Goal: Check status: Check status

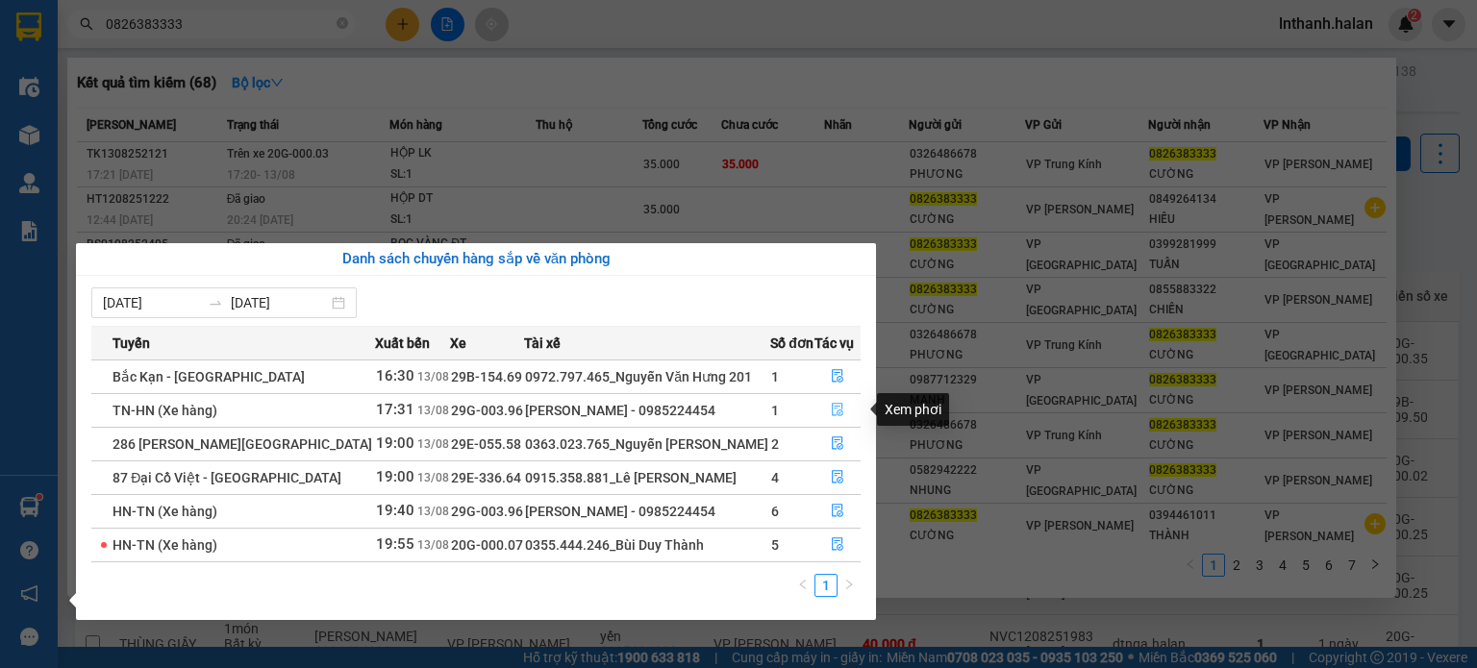
click at [841, 410] on icon "file-done" at bounding box center [837, 409] width 13 height 13
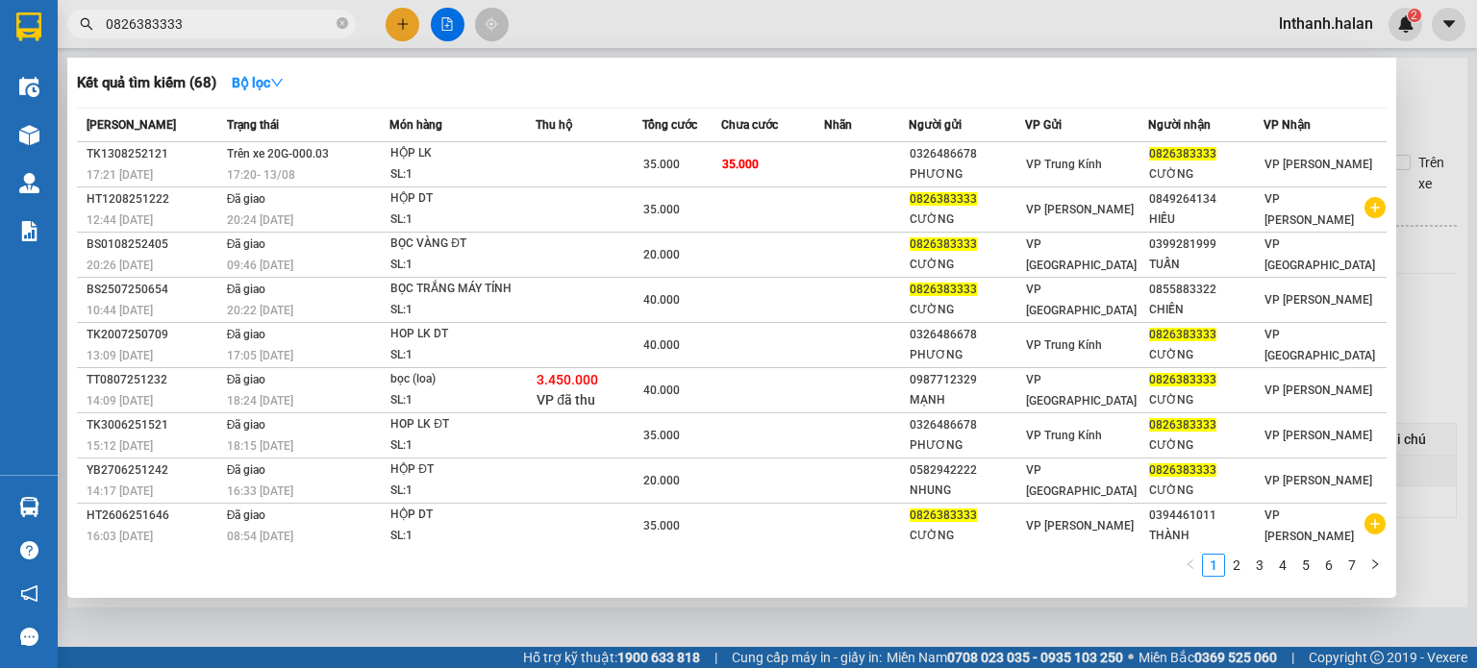
click at [1455, 289] on div at bounding box center [738, 334] width 1477 height 668
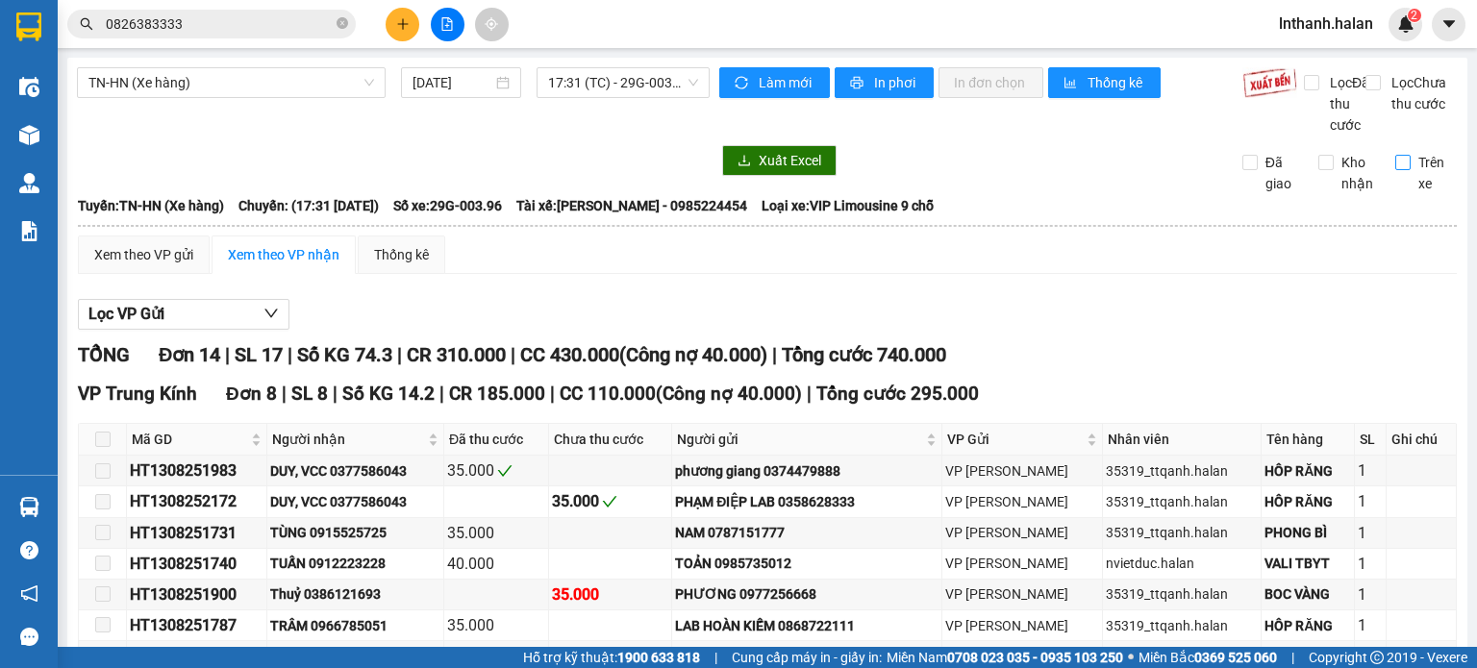
click at [1395, 170] on input "Trên xe" at bounding box center [1402, 162] width 15 height 15
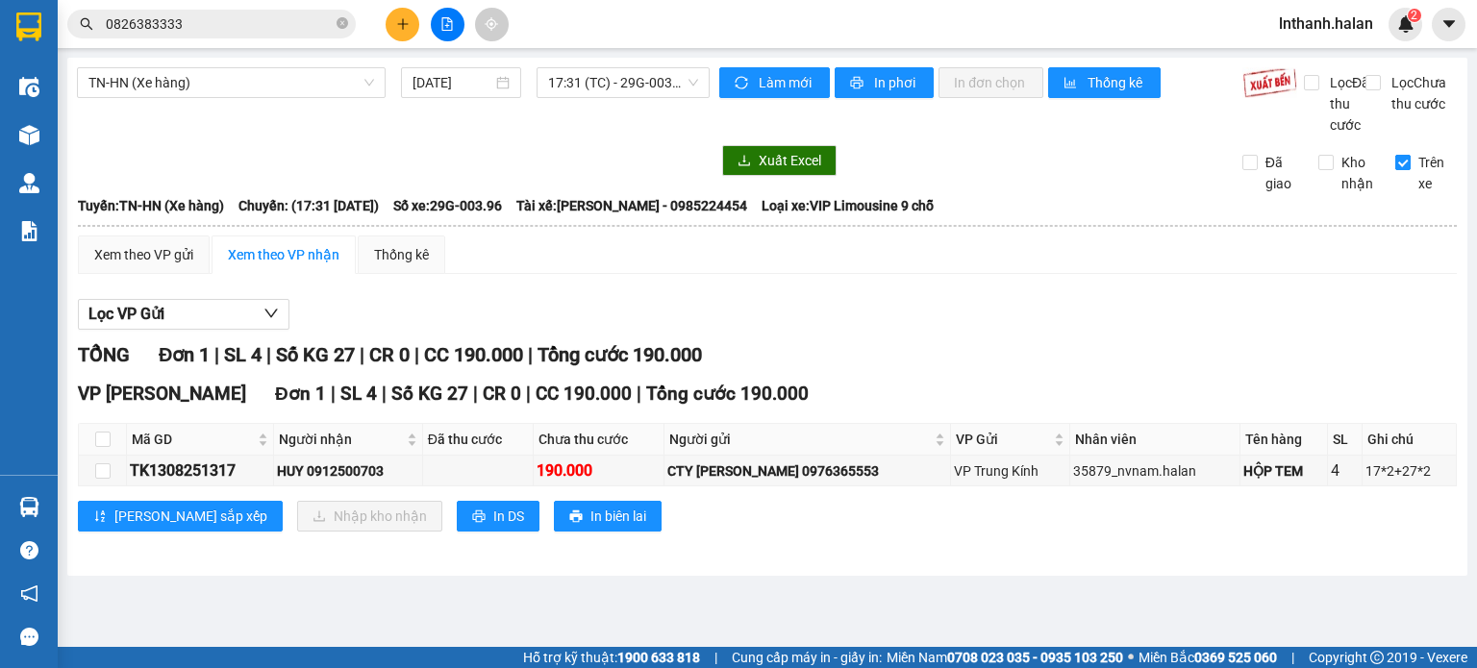
click at [1427, 184] on span "Trên xe" at bounding box center [1434, 173] width 47 height 42
click at [1411, 170] on input "Trên xe" at bounding box center [1402, 162] width 15 height 15
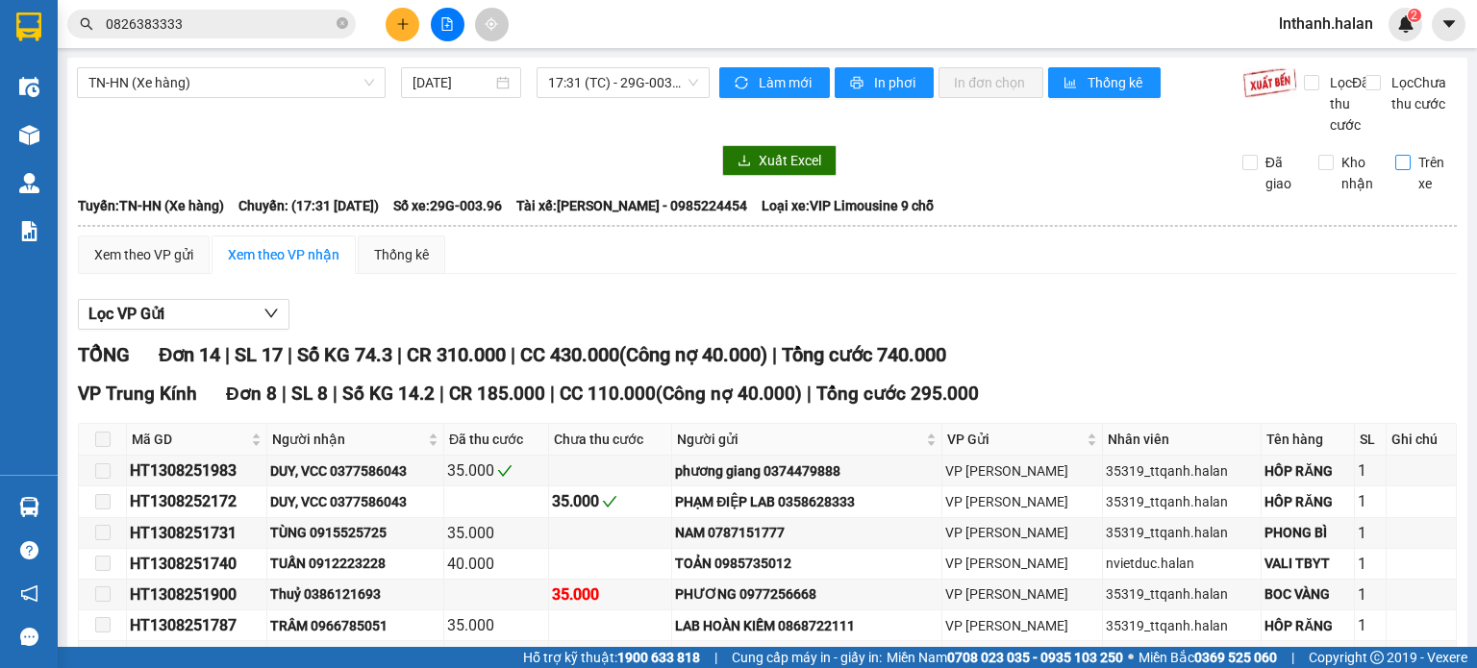
click at [1411, 188] on span "Trên xe" at bounding box center [1434, 173] width 47 height 42
click at [1408, 170] on input "Trên xe" at bounding box center [1402, 162] width 15 height 15
checkbox input "true"
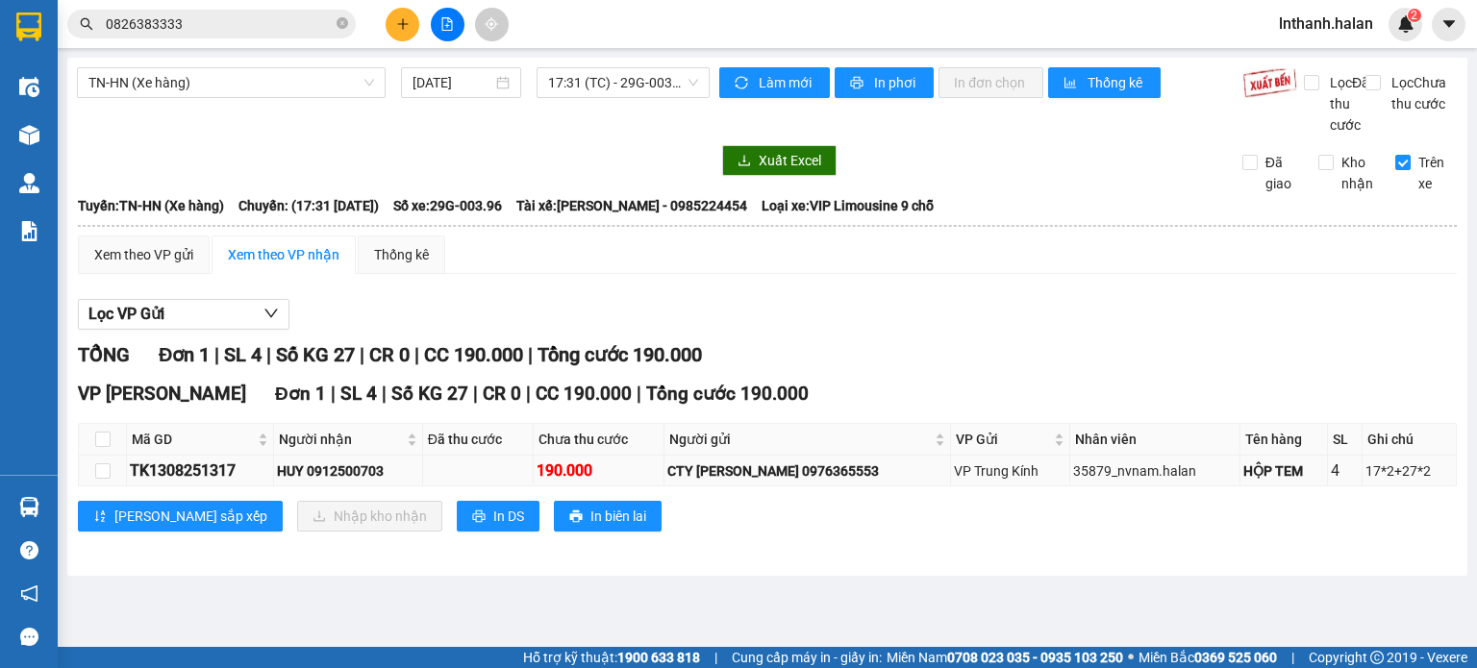
click at [204, 483] on div "TK1308251317" at bounding box center [200, 471] width 140 height 24
copy div "TK1308251317"
click at [192, 22] on input "0826383333" at bounding box center [219, 23] width 227 height 21
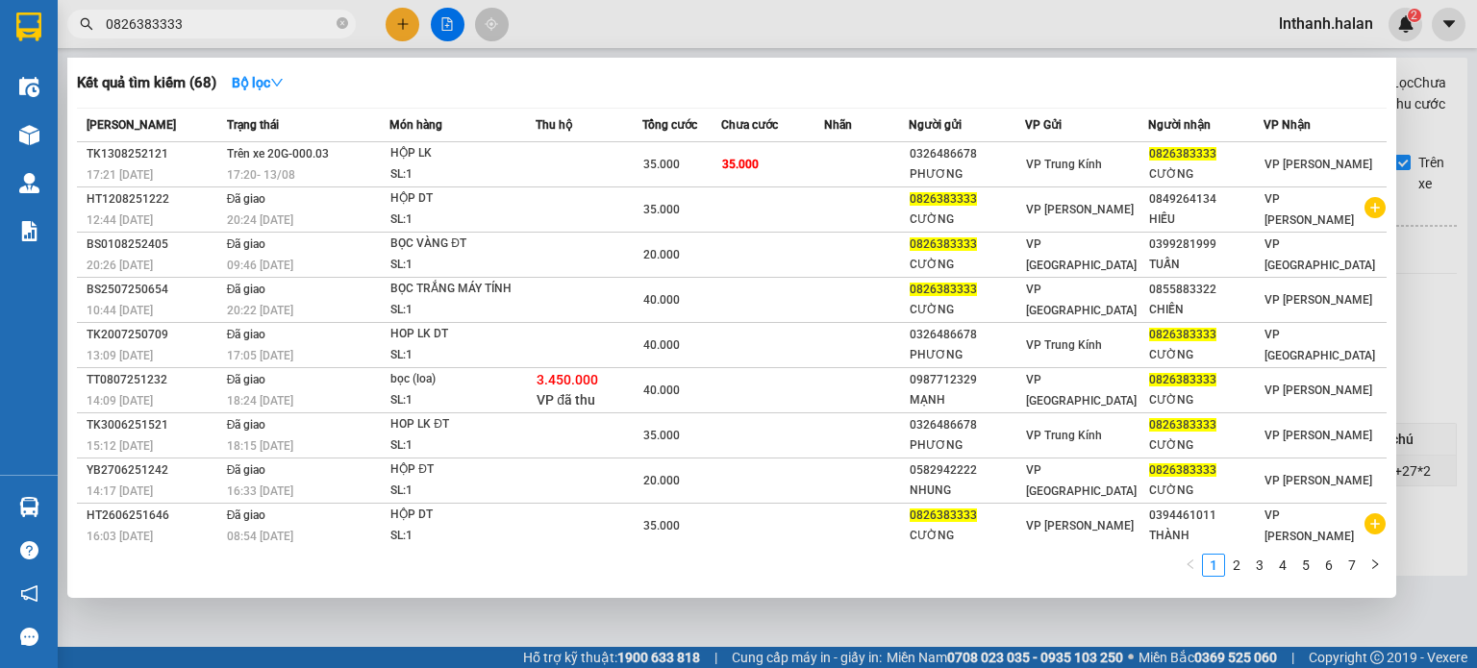
click at [192, 22] on input "0826383333" at bounding box center [219, 23] width 227 height 21
paste input "TK1308251317"
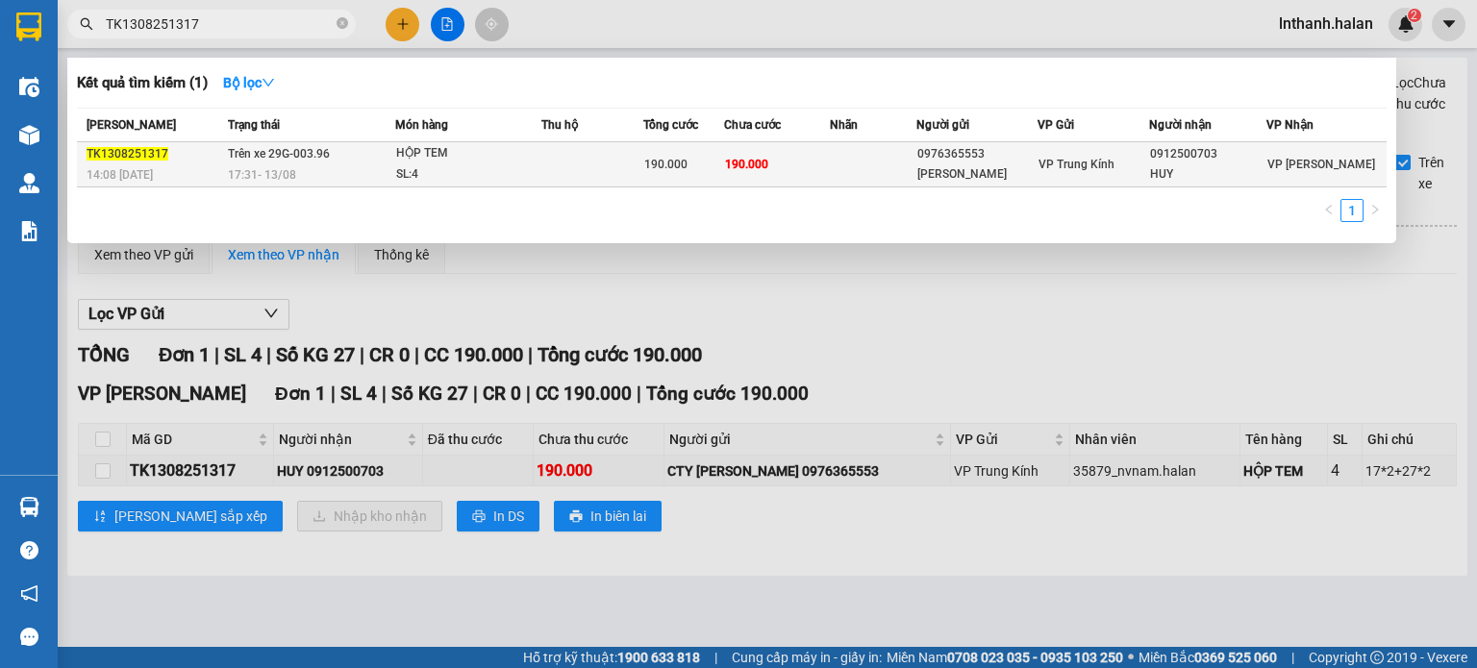
type input "TK1308251317"
click at [525, 151] on div "HỘP TEM" at bounding box center [468, 153] width 144 height 21
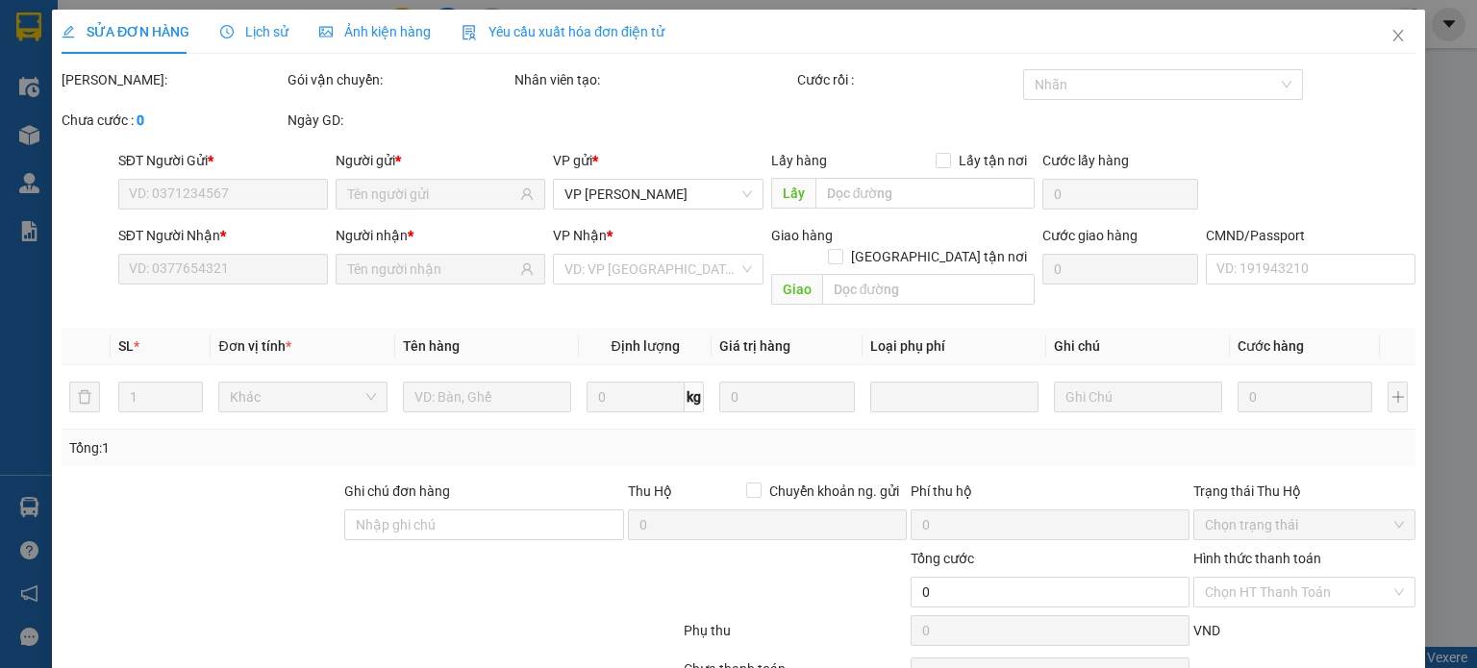
type input "0976365553"
type input "[PERSON_NAME]"
type input "0912500703"
type input "HUY"
type input "190.000"
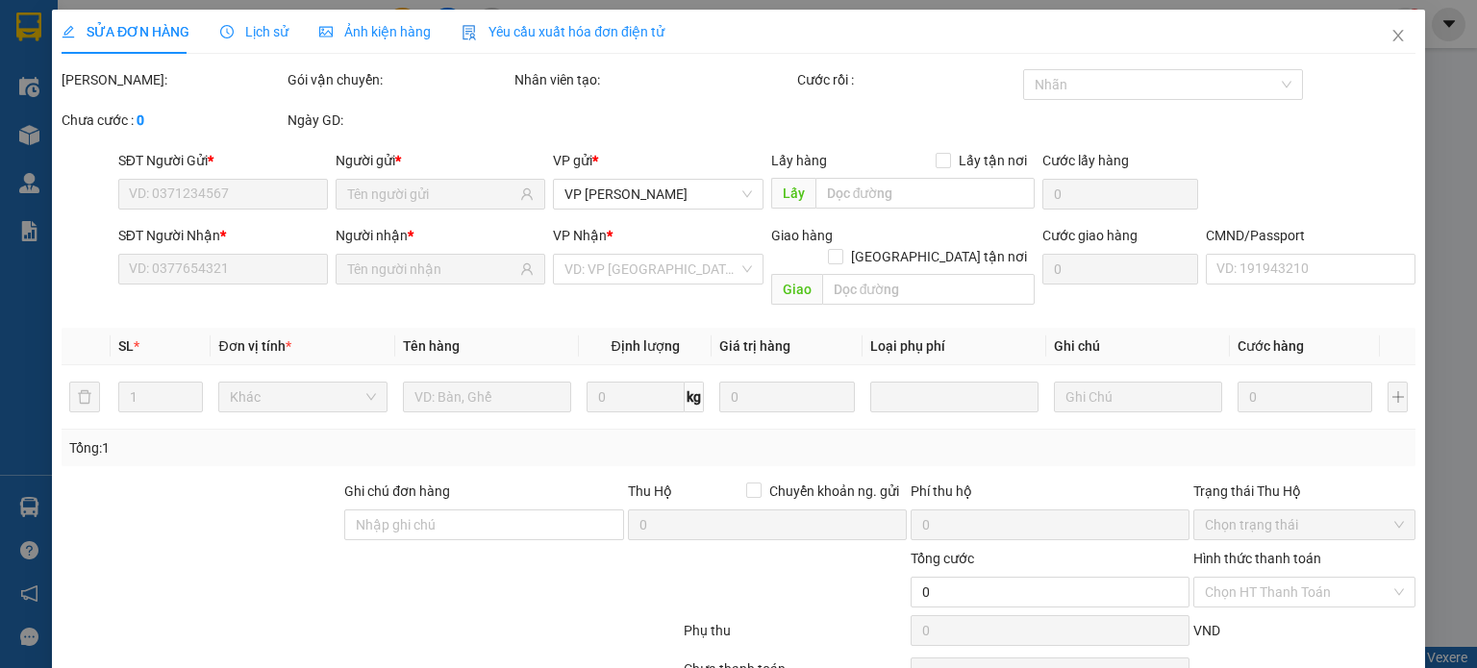
type input "190.000"
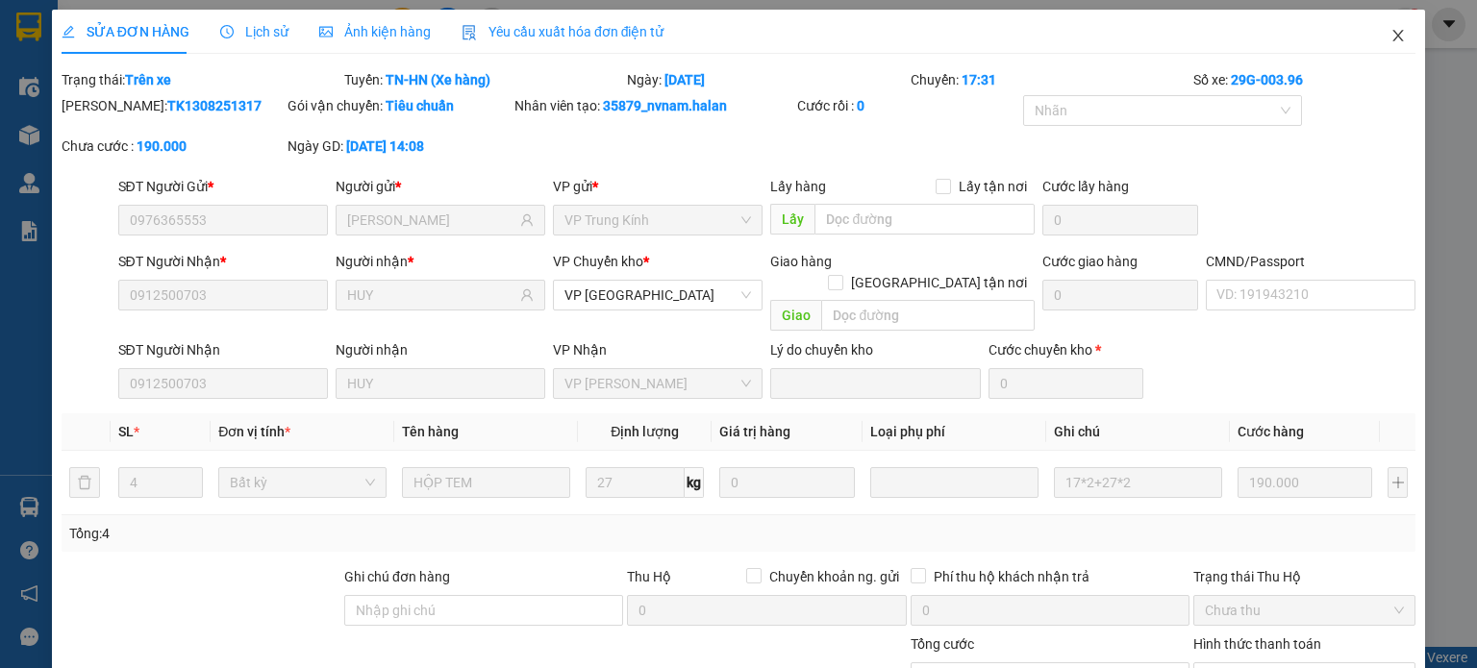
click at [1391, 42] on icon "close" at bounding box center [1398, 35] width 15 height 15
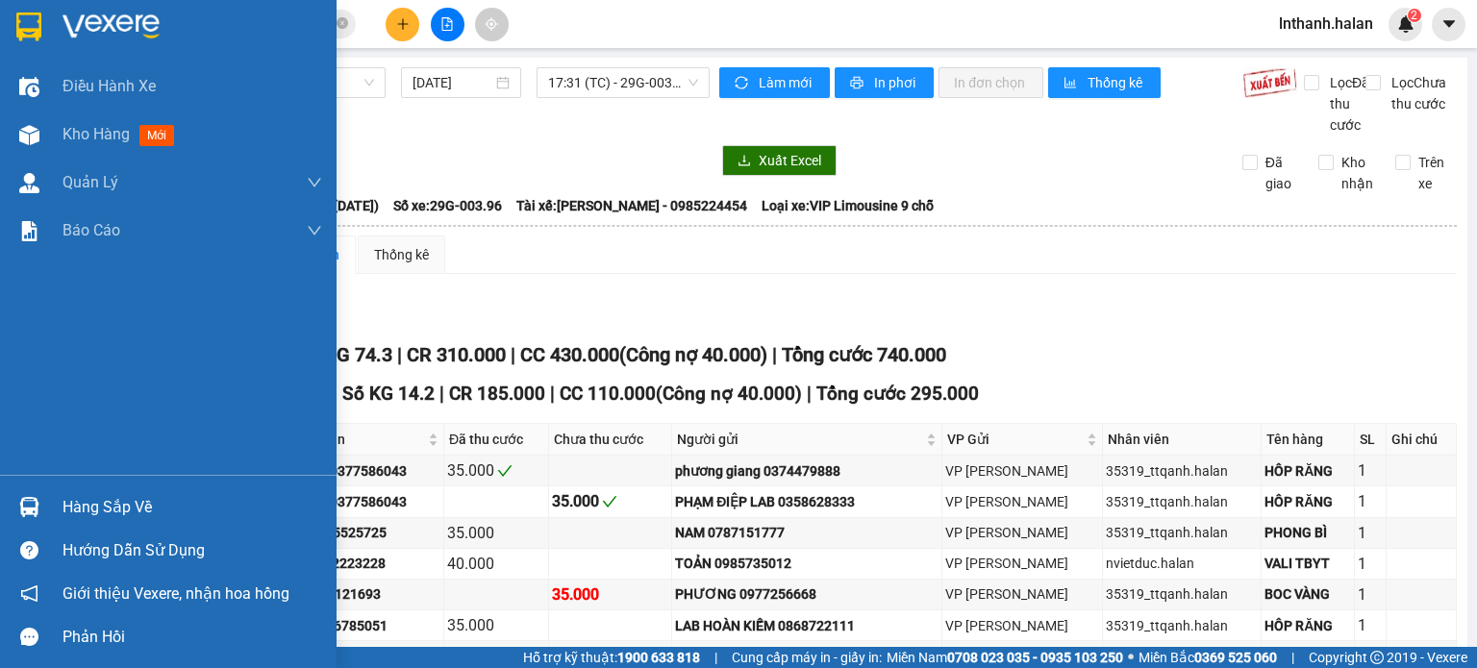
click at [75, 500] on div "Hàng sắp về" at bounding box center [193, 507] width 260 height 29
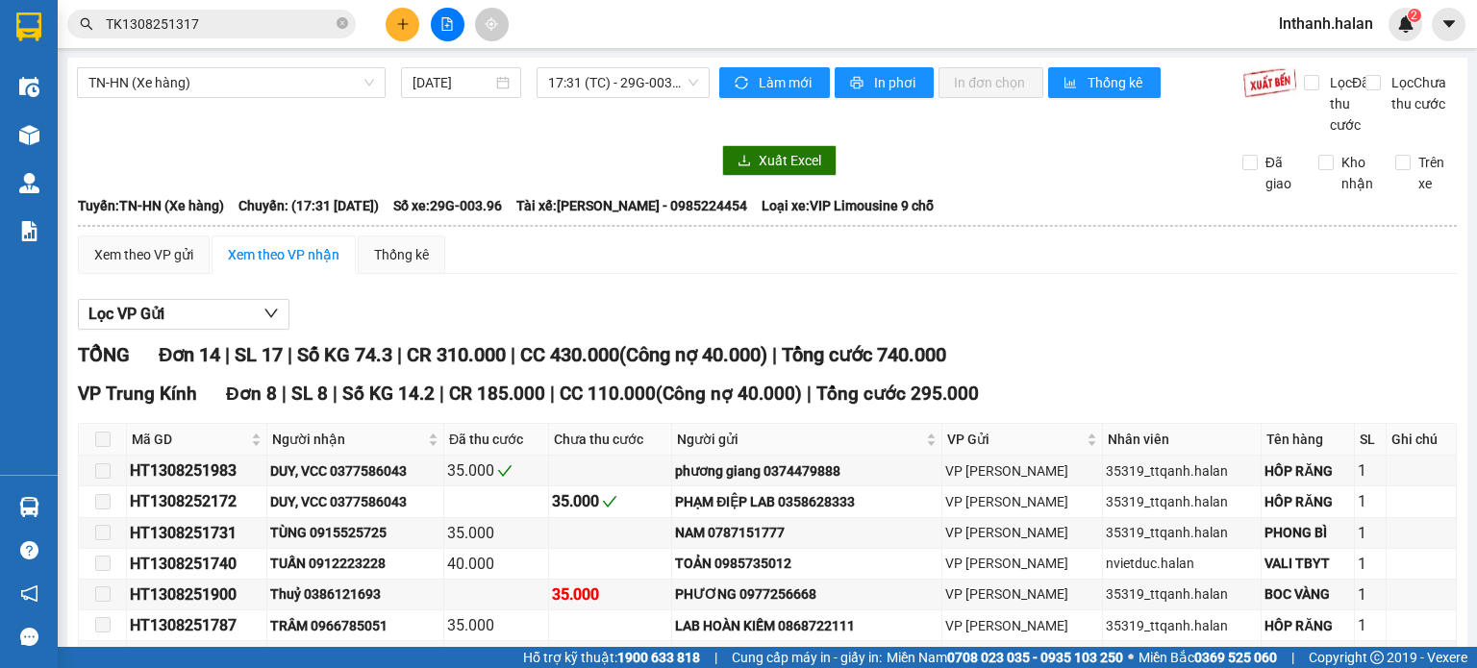
click at [236, 16] on section "Kết quả tìm kiếm ( 1 ) Bộ lọc Mã ĐH Trạng thái Món hàng Thu hộ Tổng cước Chưa c…" at bounding box center [738, 334] width 1477 height 668
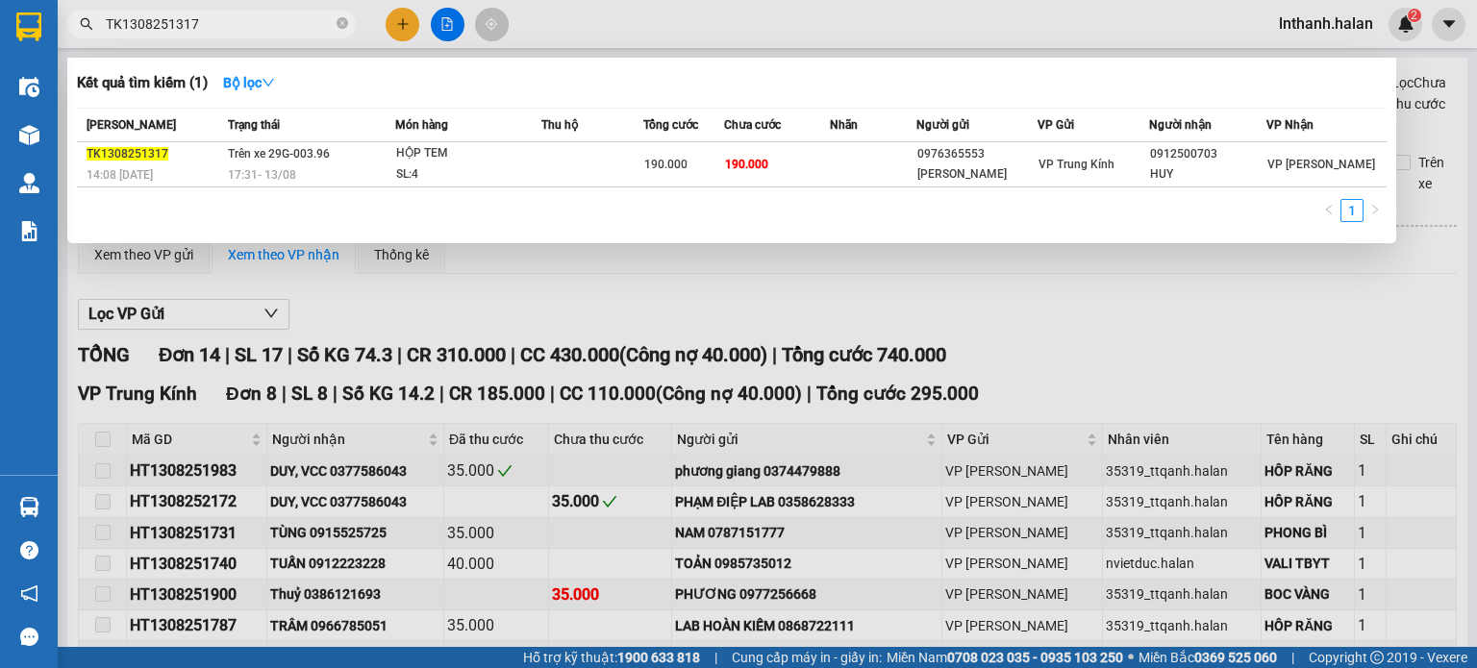
click at [236, 16] on input "TK1308251317" at bounding box center [219, 23] width 227 height 21
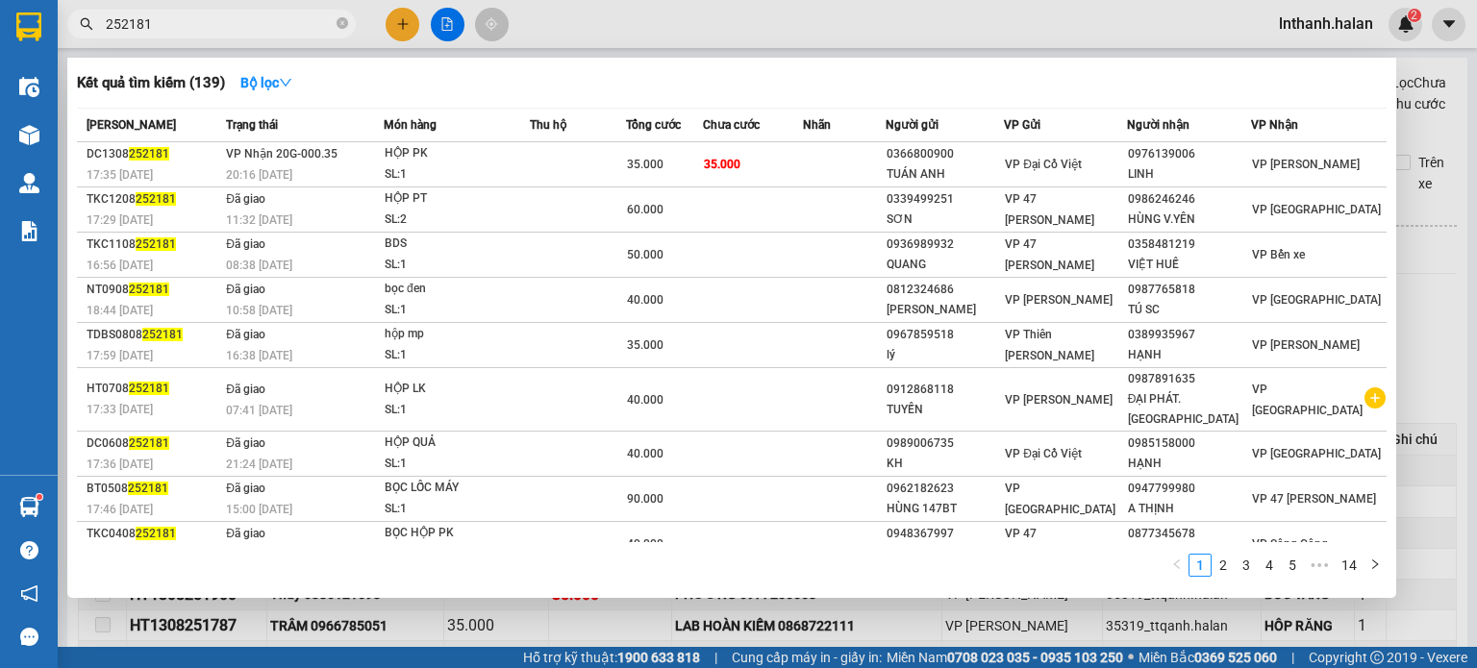
click at [256, 34] on input "252181" at bounding box center [219, 23] width 227 height 21
paste input "0865 349 075"
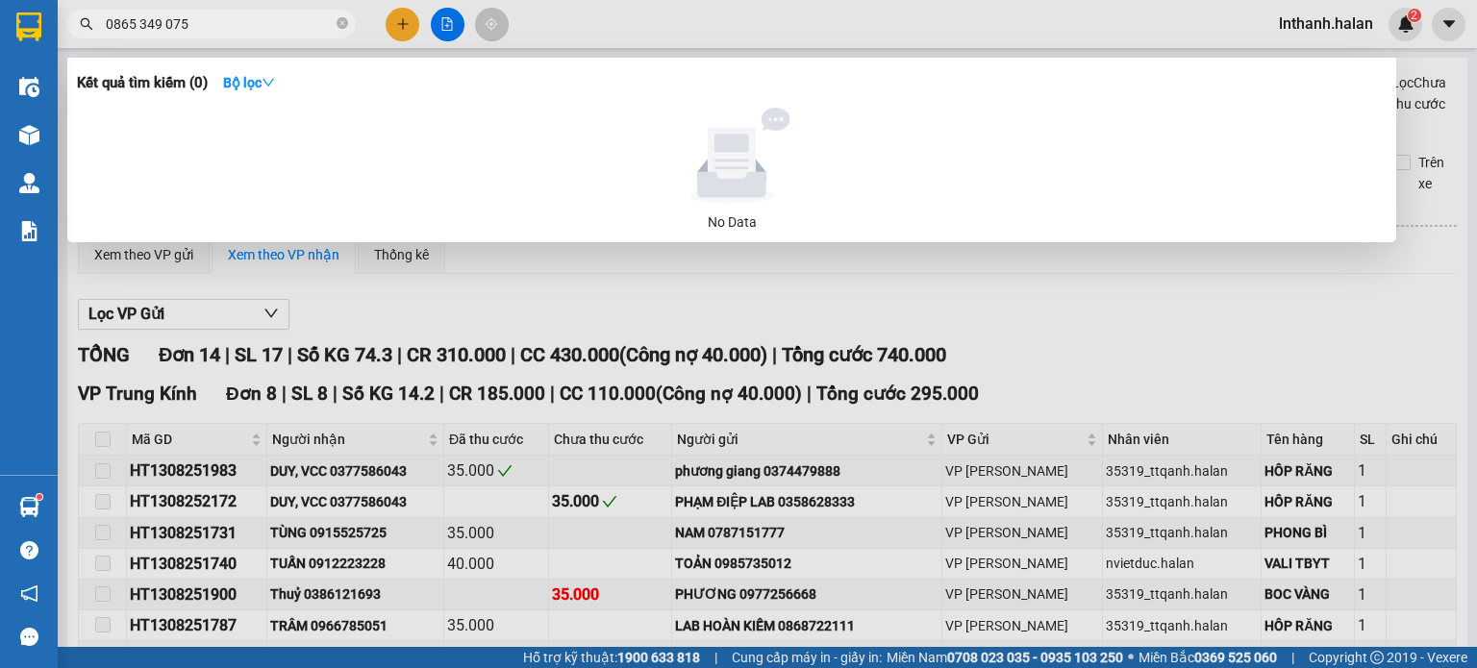
click at [161, 22] on input "0865 349 075" at bounding box center [219, 23] width 227 height 21
click at [165, 20] on input "0865 349 075" at bounding box center [219, 23] width 227 height 21
click at [138, 24] on input "0865 349075" at bounding box center [219, 23] width 227 height 21
type input "0865349075"
click at [615, 338] on div at bounding box center [738, 334] width 1477 height 668
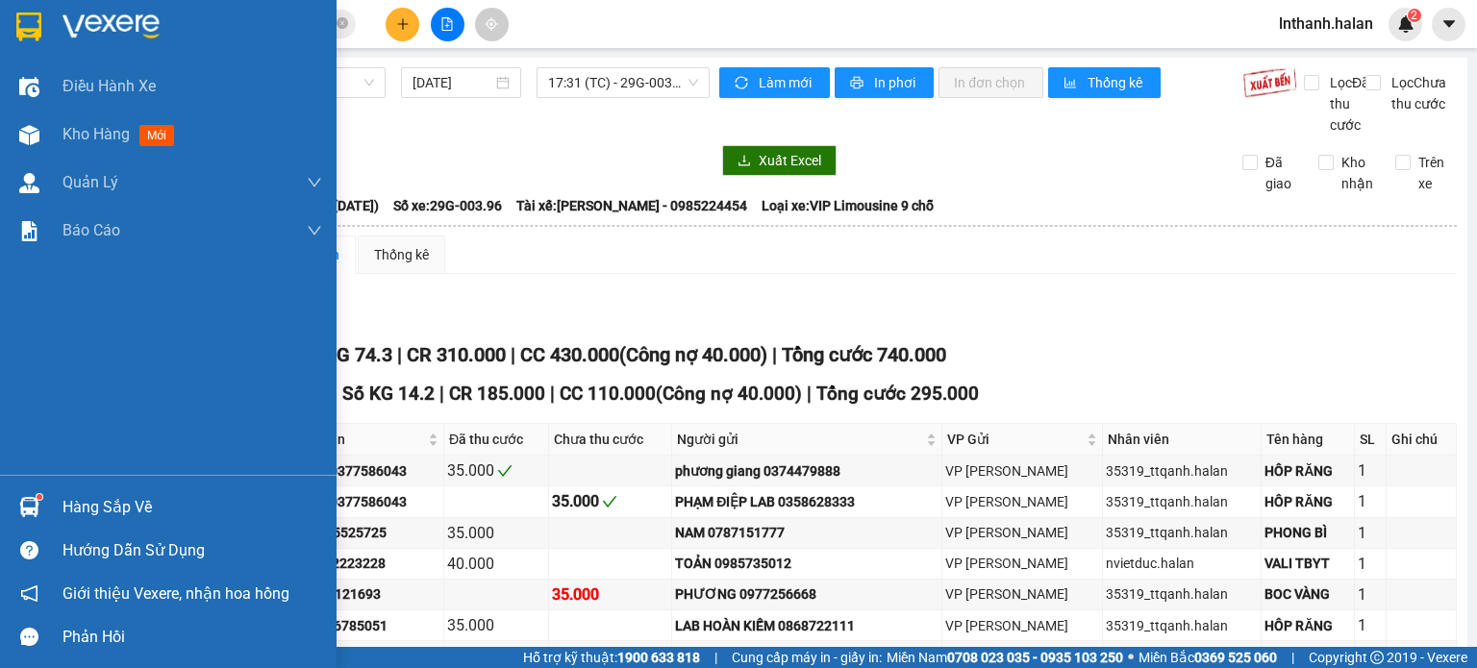
click at [54, 505] on div "Hàng sắp về" at bounding box center [168, 507] width 337 height 43
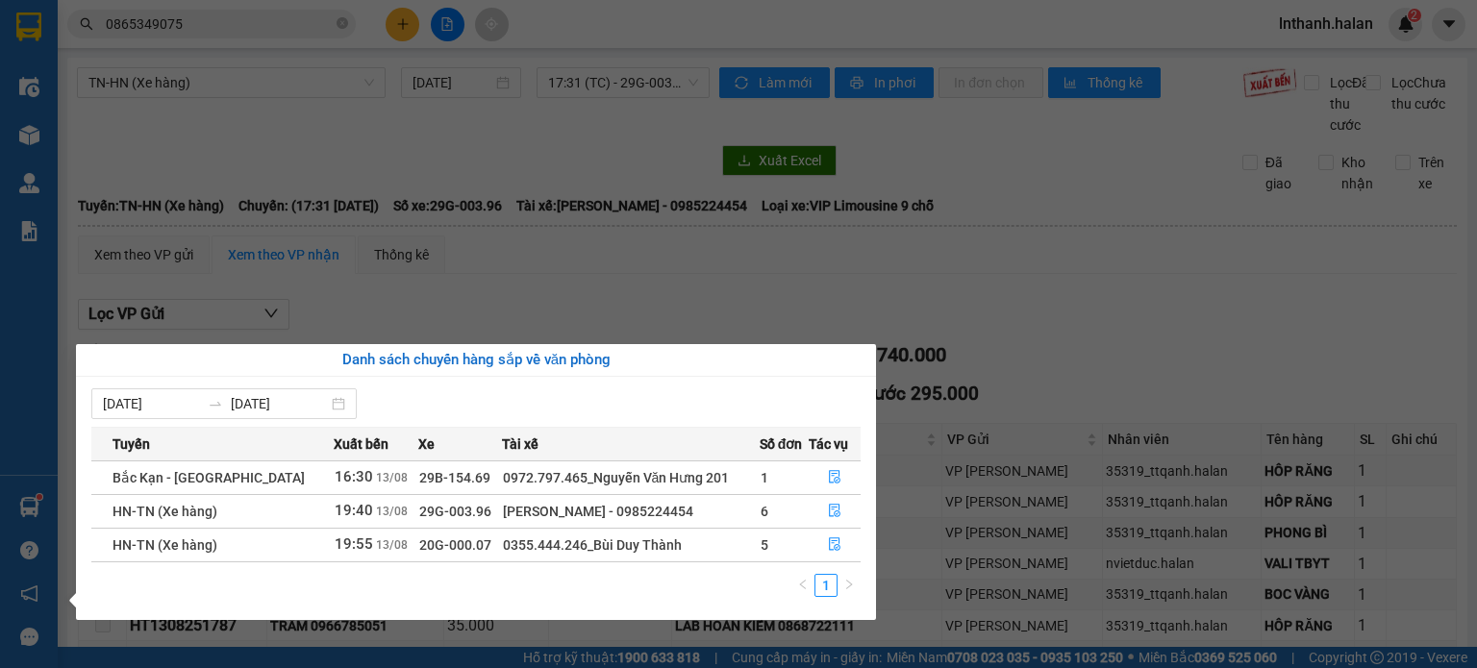
click at [1077, 280] on section "Kết quả tìm kiếm ( 0 ) Bộ lọc No Data 0865349075 lnthanh.halan 2 Điều hành xe K…" at bounding box center [738, 334] width 1477 height 668
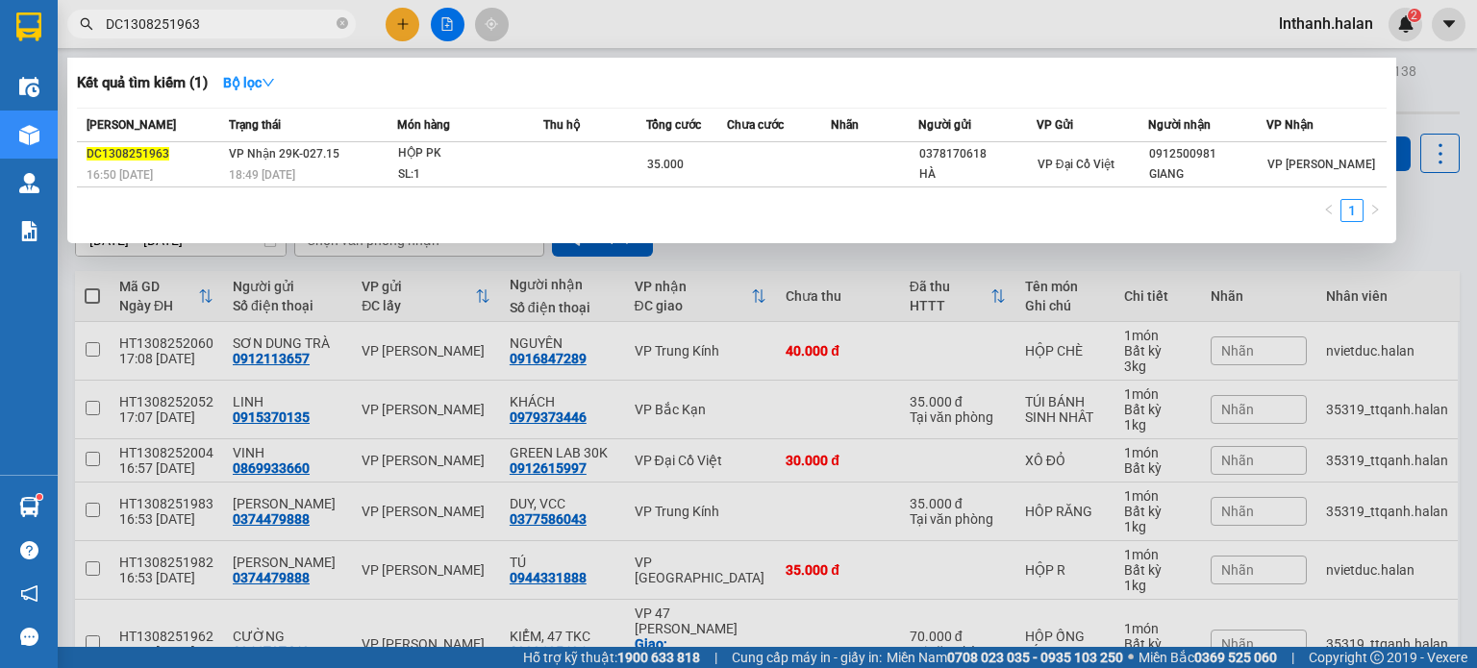
click at [272, 25] on input "DC1308251963" at bounding box center [219, 23] width 227 height 21
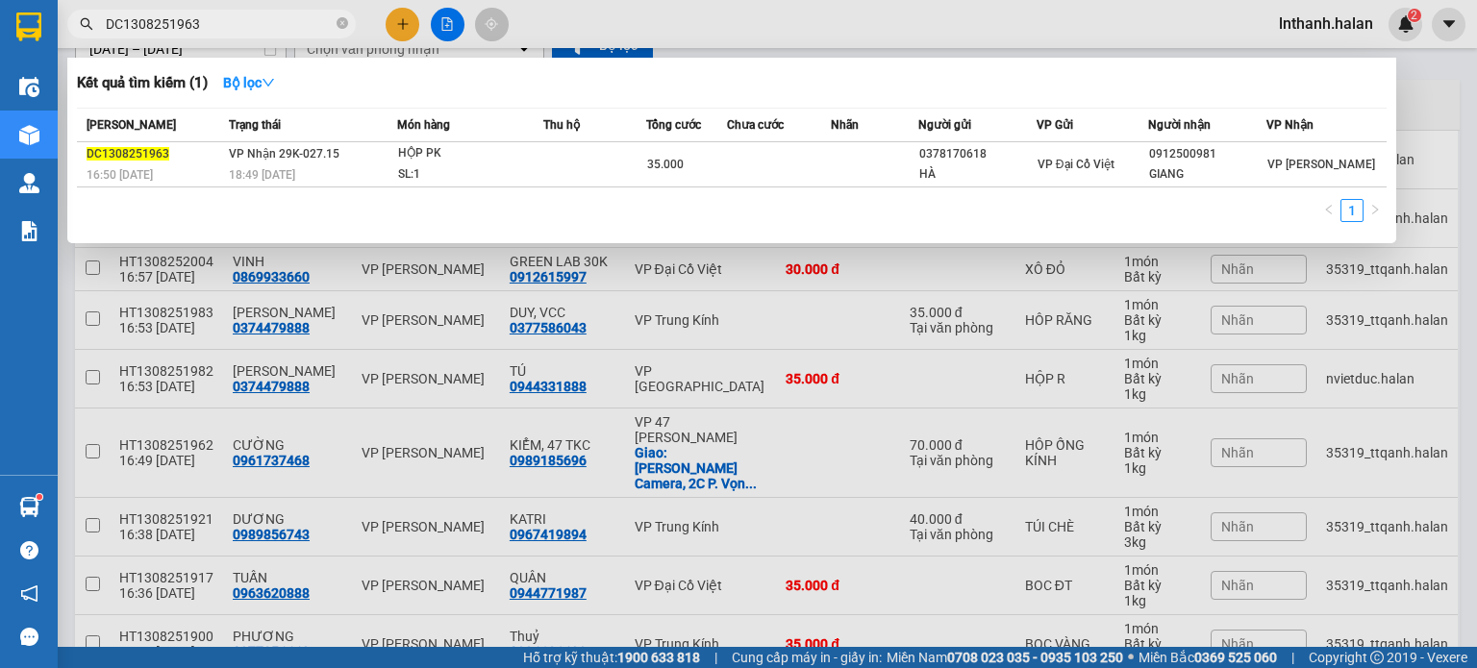
click at [272, 25] on input "DC1308251963" at bounding box center [219, 23] width 227 height 21
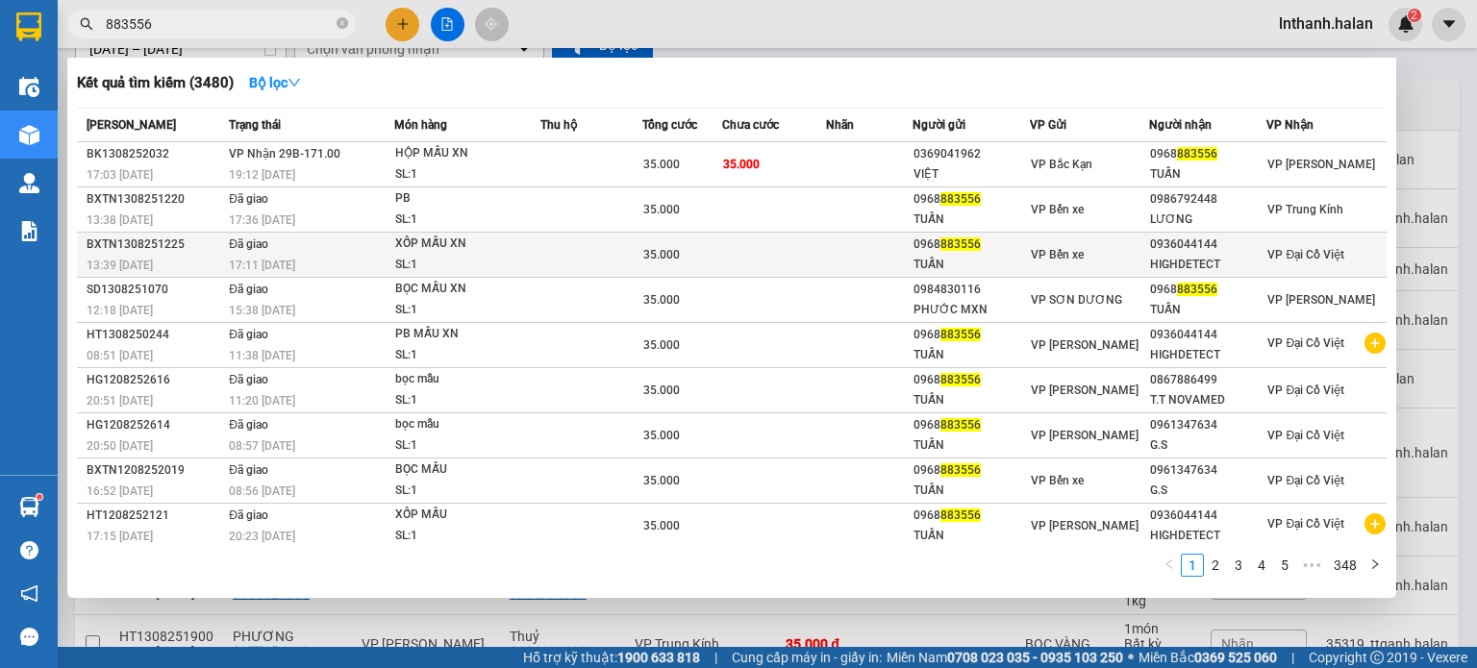
scroll to position [0, 0]
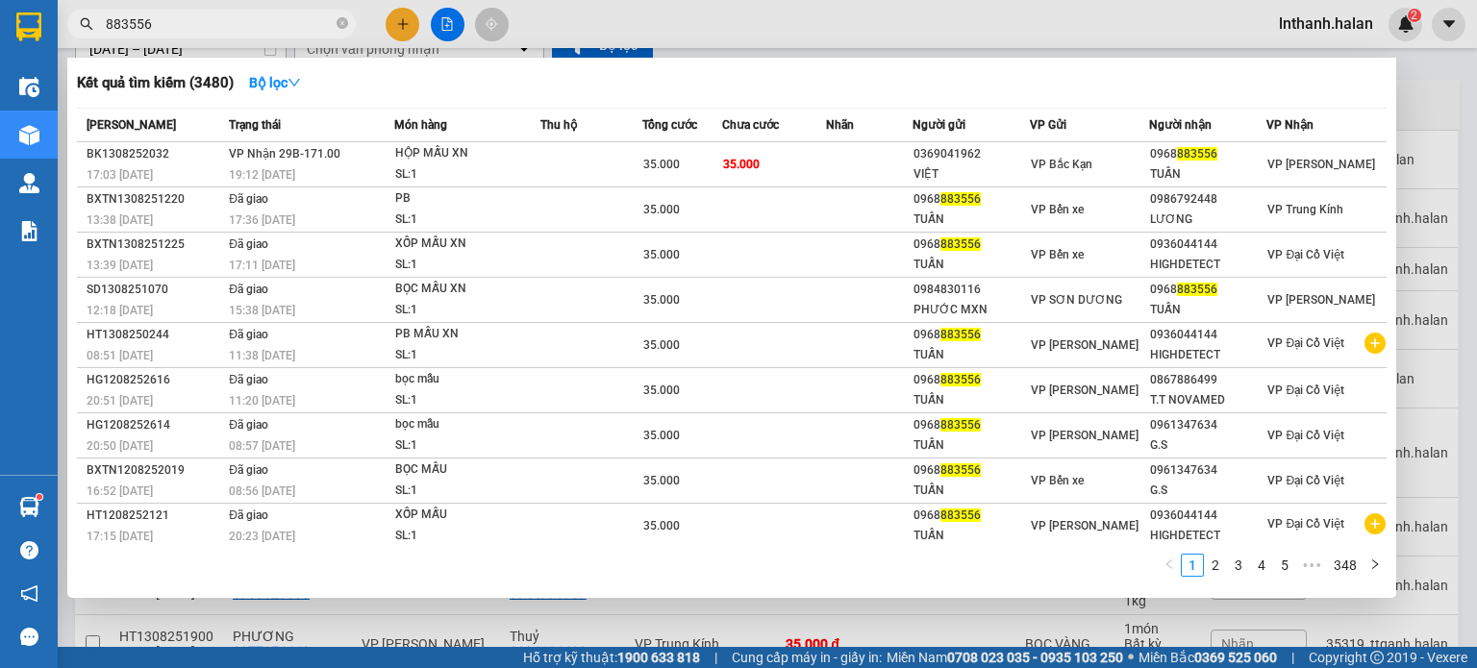
type input "883556"
click at [1428, 97] on div at bounding box center [738, 334] width 1477 height 668
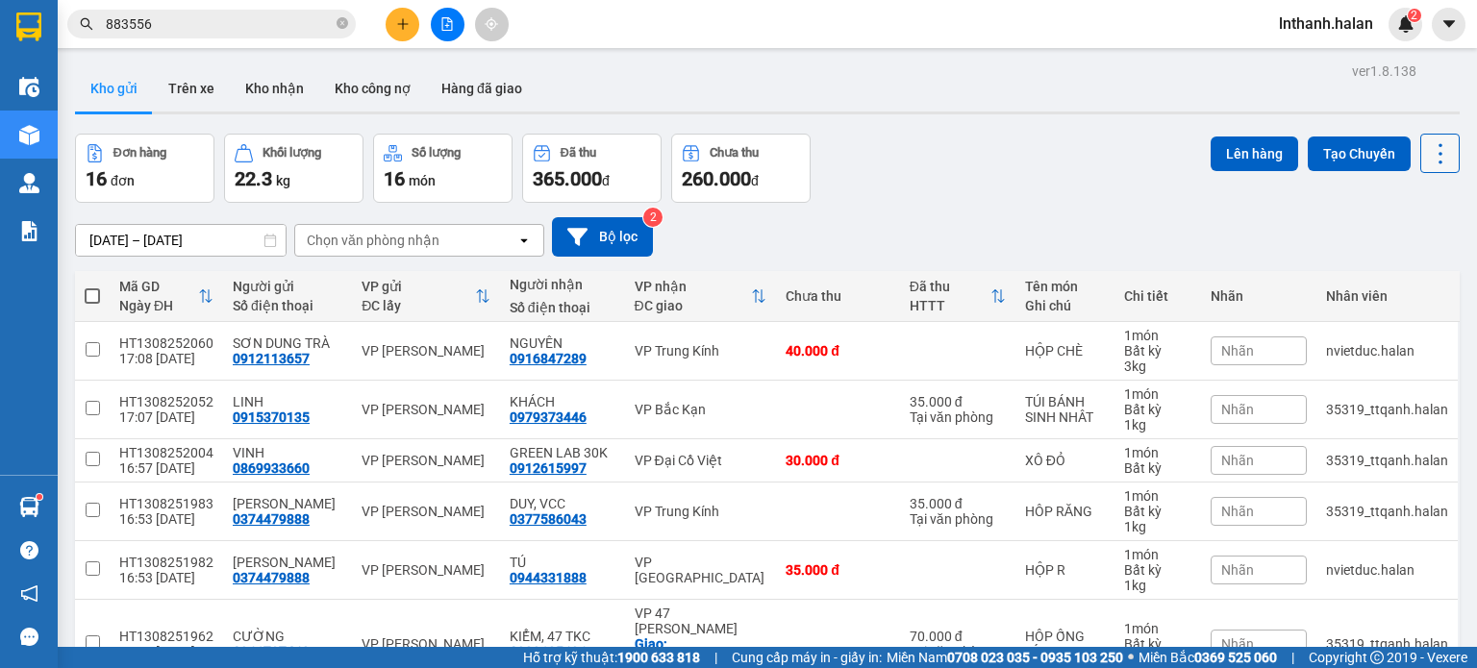
click at [1439, 163] on icon at bounding box center [1441, 153] width 4 height 20
click at [1419, 281] on span "Làm mới" at bounding box center [1398, 273] width 53 height 19
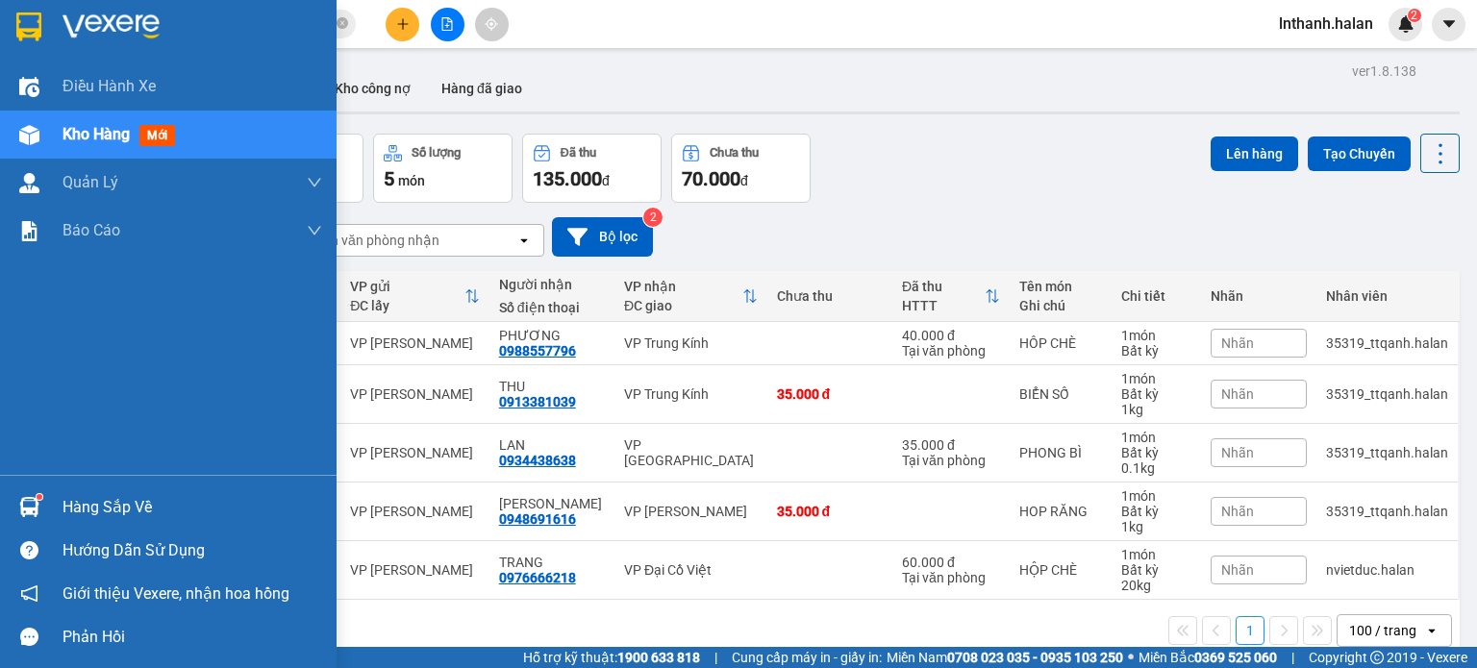
click at [50, 503] on div "Hàng sắp về" at bounding box center [168, 507] width 337 height 43
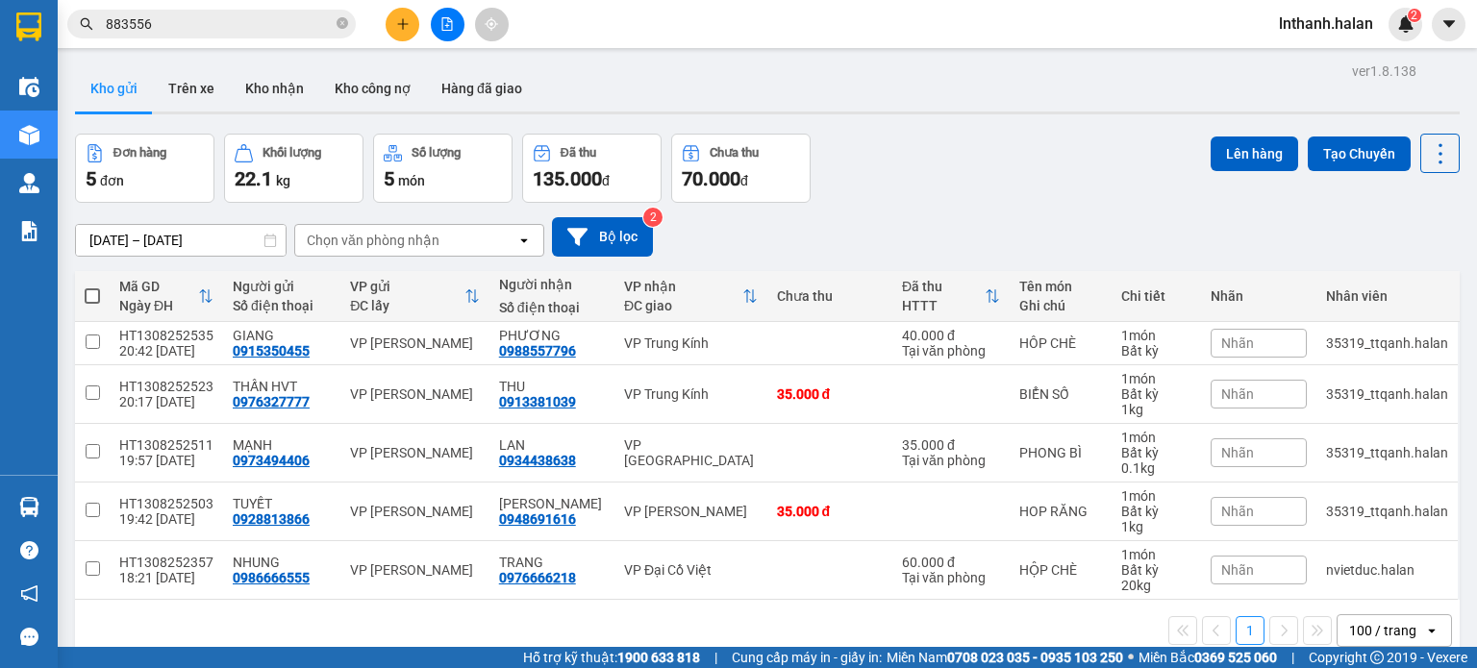
click at [962, 192] on section "Kết quả tìm kiếm ( 3480 ) Bộ lọc Mã ĐH Trạng thái Món hàng Thu hộ Tổng cước Chư…" at bounding box center [738, 334] width 1477 height 668
click at [248, 31] on input "883556" at bounding box center [219, 23] width 227 height 21
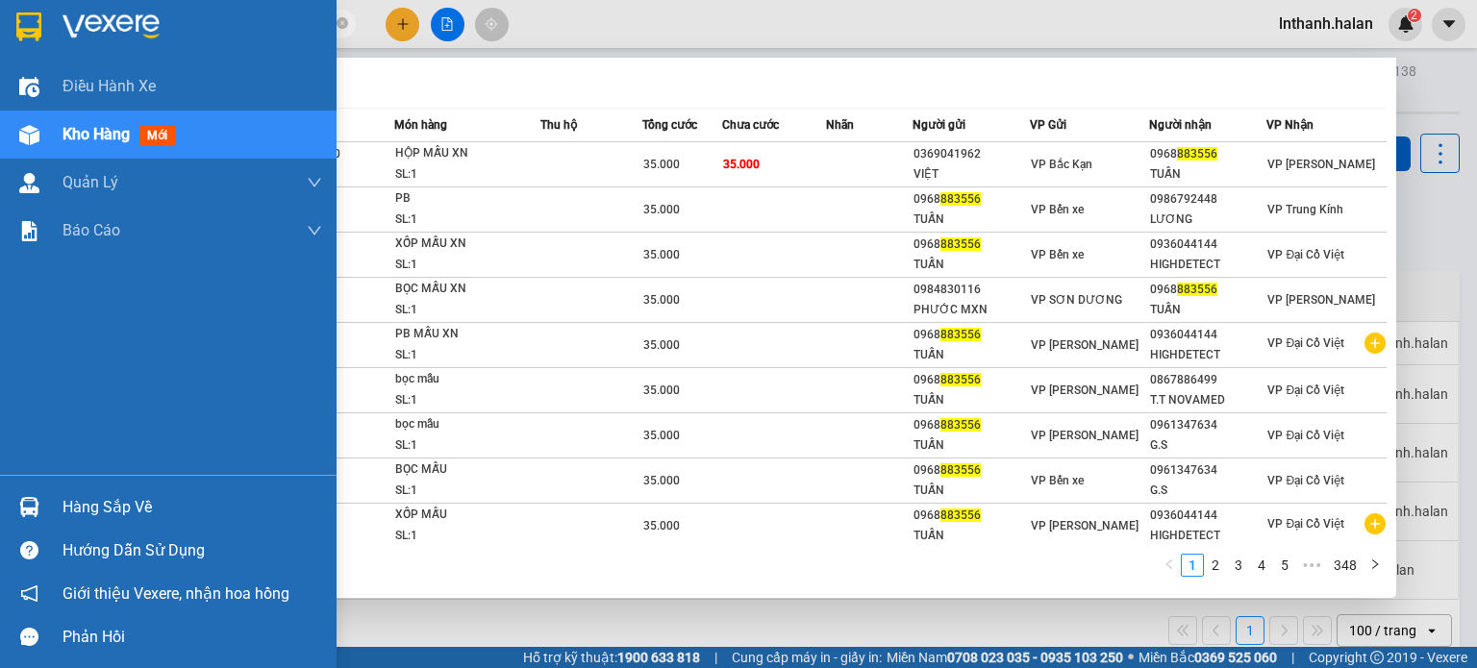
click at [39, 499] on div at bounding box center [30, 507] width 34 height 34
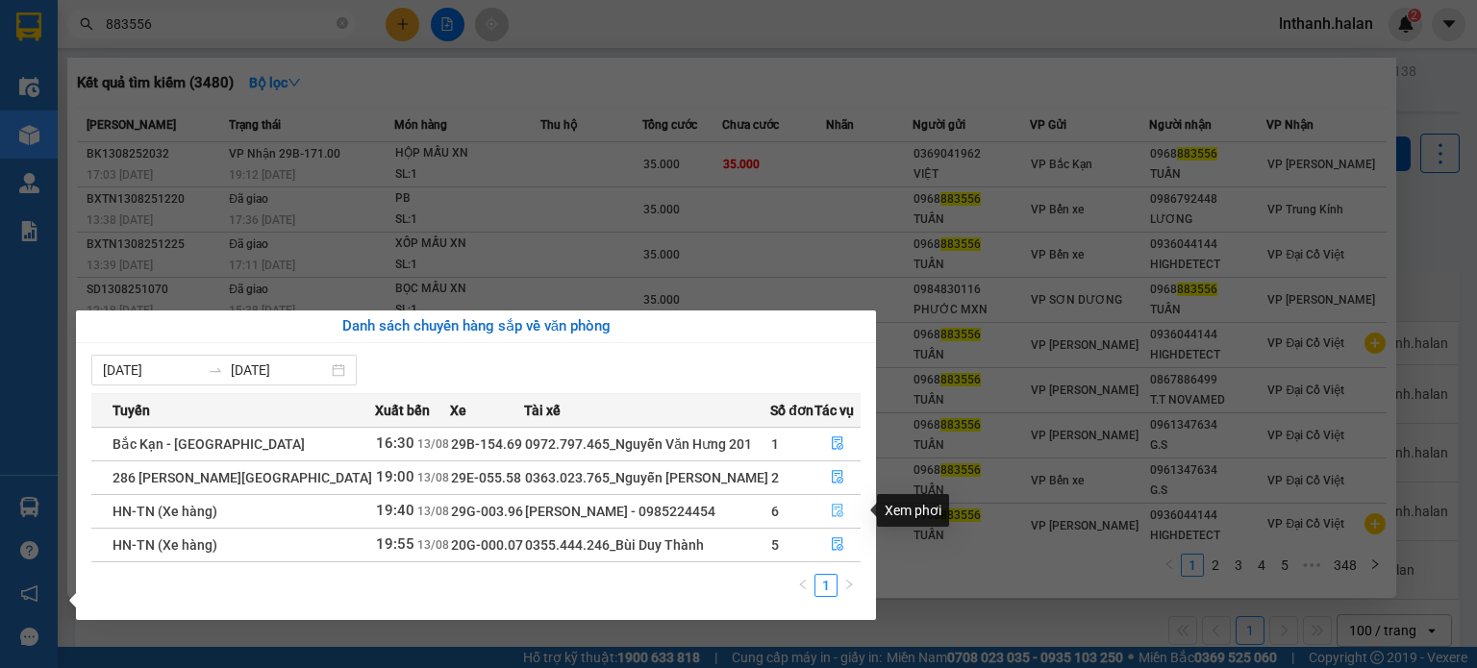
click at [845, 515] on button "button" at bounding box center [838, 511] width 44 height 31
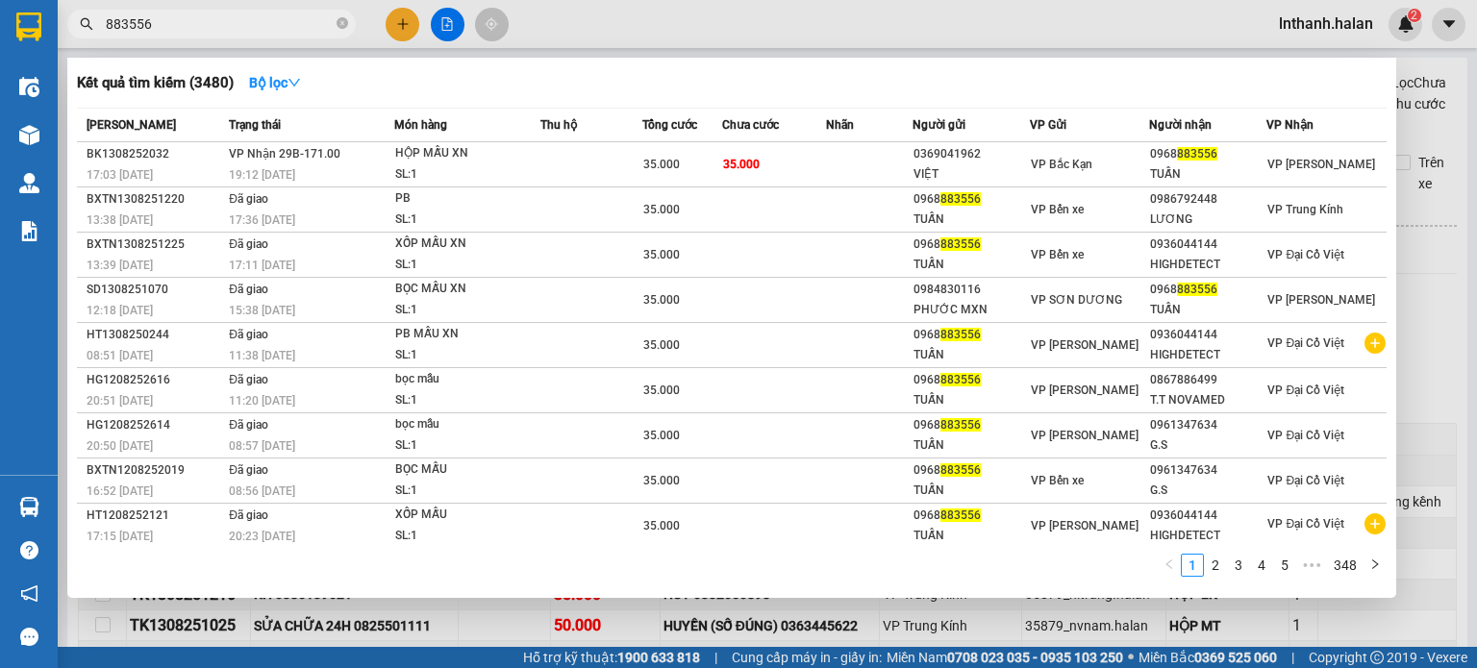
click at [1440, 292] on div at bounding box center [738, 334] width 1477 height 668
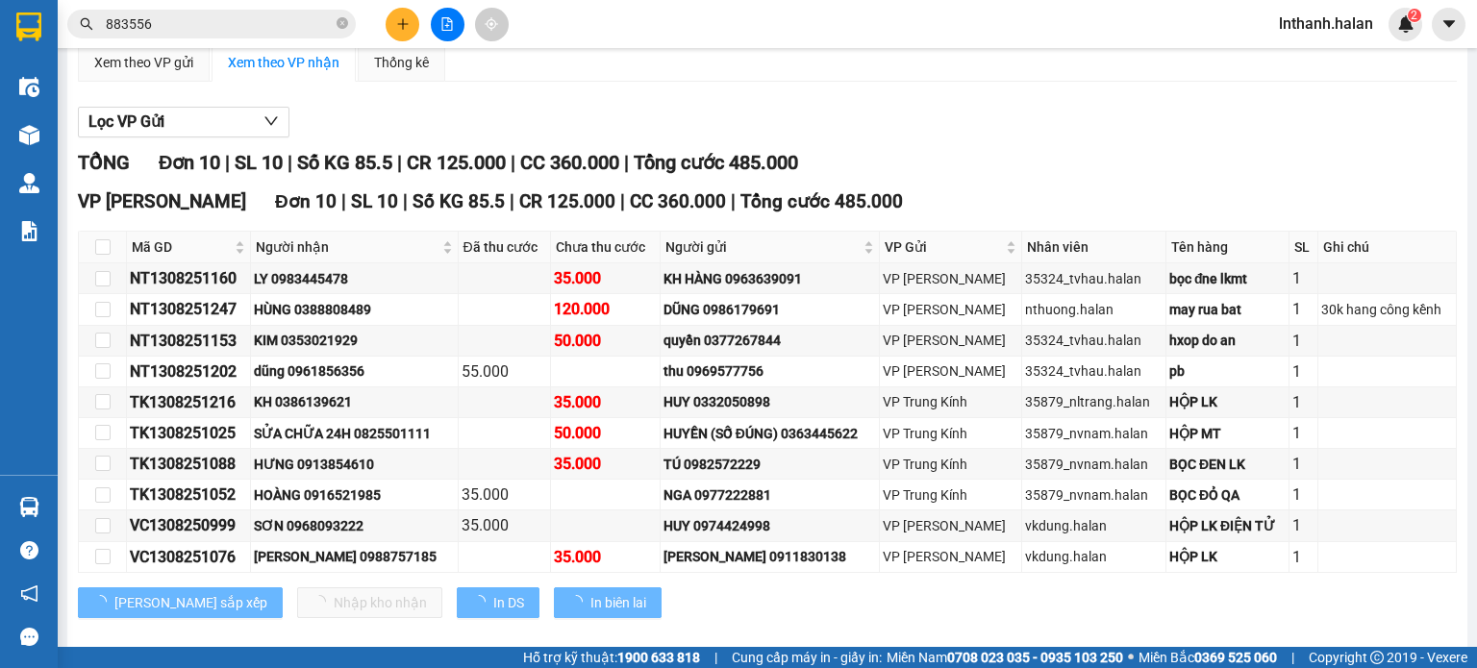
scroll to position [112, 0]
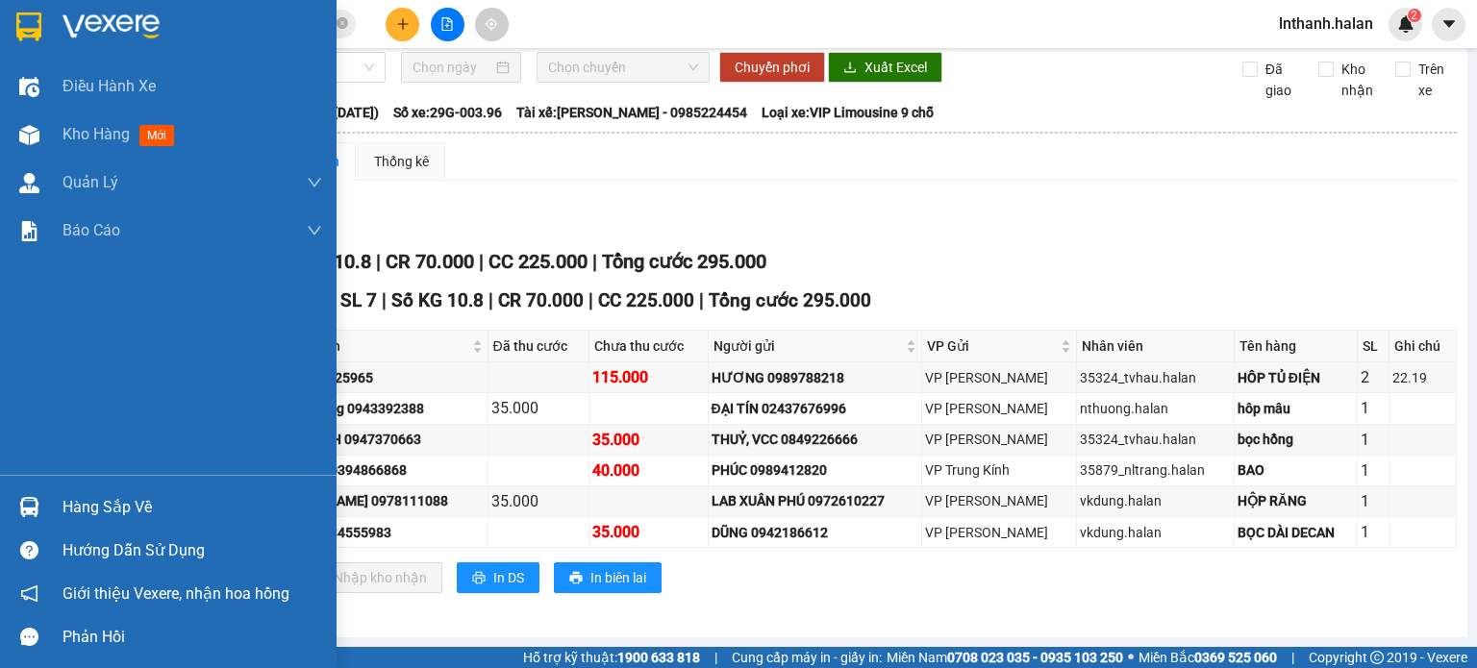
click at [54, 509] on div "Hàng sắp về" at bounding box center [168, 507] width 337 height 43
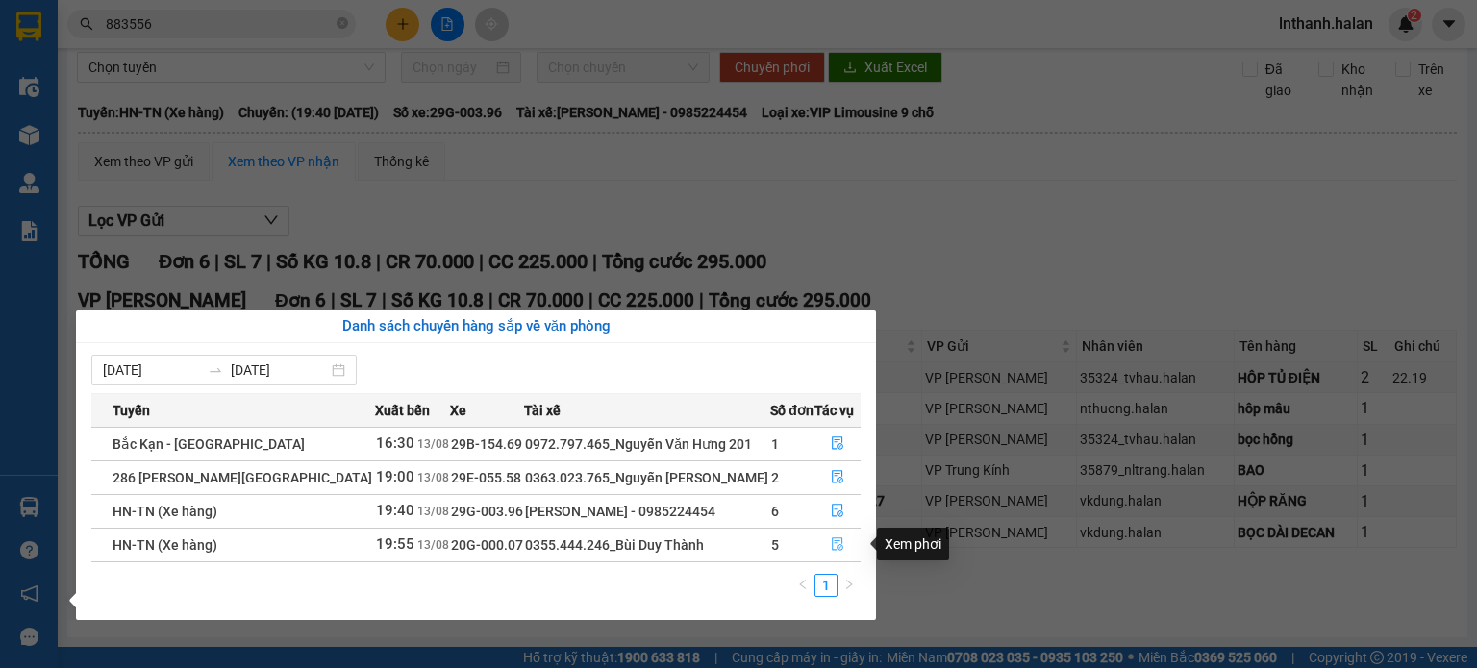
click at [835, 540] on icon "file-done" at bounding box center [837, 544] width 13 height 13
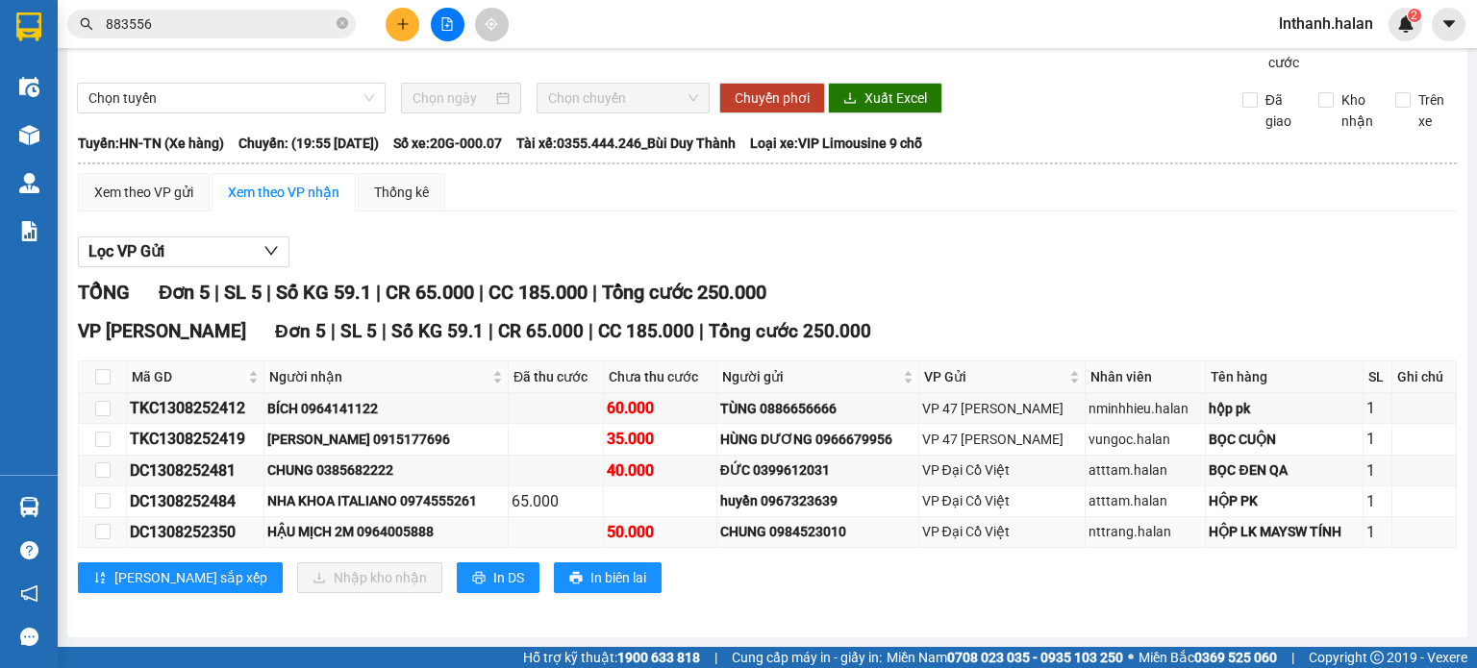
scroll to position [81, 0]
